Goal: Task Accomplishment & Management: Use online tool/utility

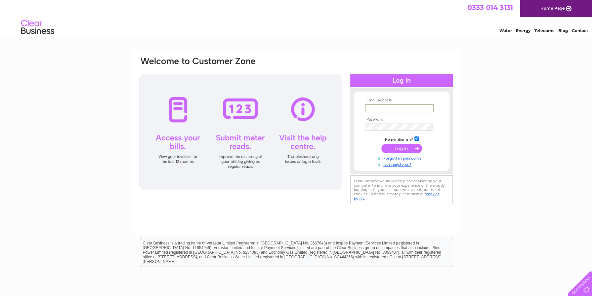
click at [375, 108] on input "text" at bounding box center [399, 108] width 69 height 8
type input "[EMAIL_ADDRESS][DOMAIN_NAME]"
click at [396, 144] on input "submit" at bounding box center [401, 148] width 41 height 9
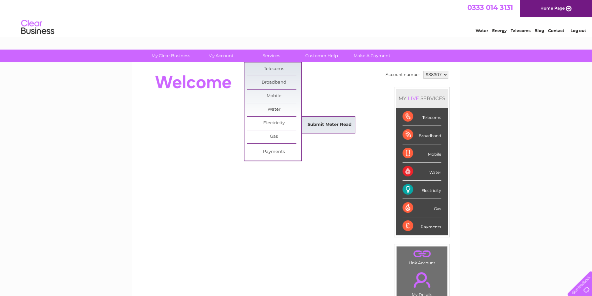
click at [333, 124] on link "Submit Meter Read" at bounding box center [329, 124] width 55 height 13
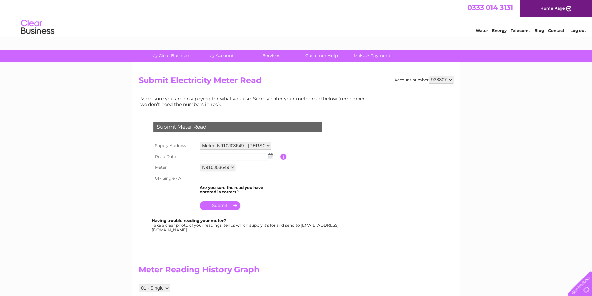
click at [224, 157] on input "text" at bounding box center [234, 156] width 68 height 7
click at [270, 156] on img at bounding box center [270, 155] width 5 height 5
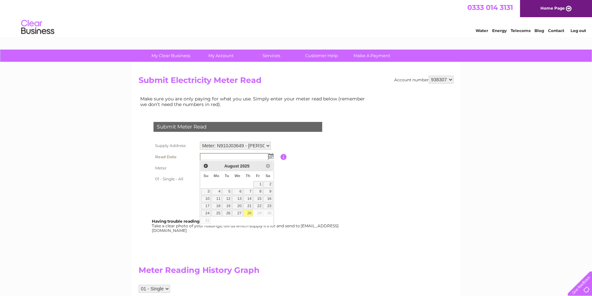
click at [251, 214] on link "28" at bounding box center [247, 213] width 9 height 7
type input "2025/08/28"
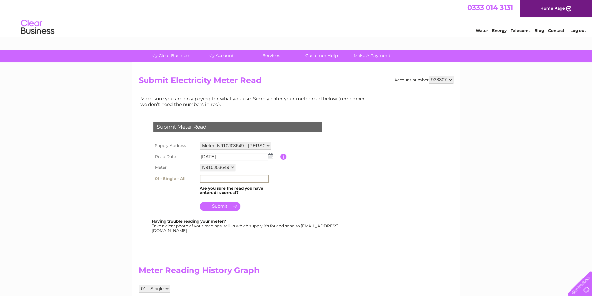
click at [207, 180] on input "text" at bounding box center [234, 179] width 69 height 8
type input "247806"
click at [215, 209] on input "submit" at bounding box center [220, 206] width 41 height 9
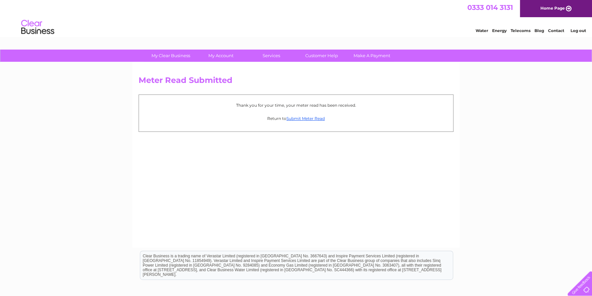
click at [571, 28] on link "Log out" at bounding box center [578, 30] width 16 height 5
